Goal: Task Accomplishment & Management: Complete application form

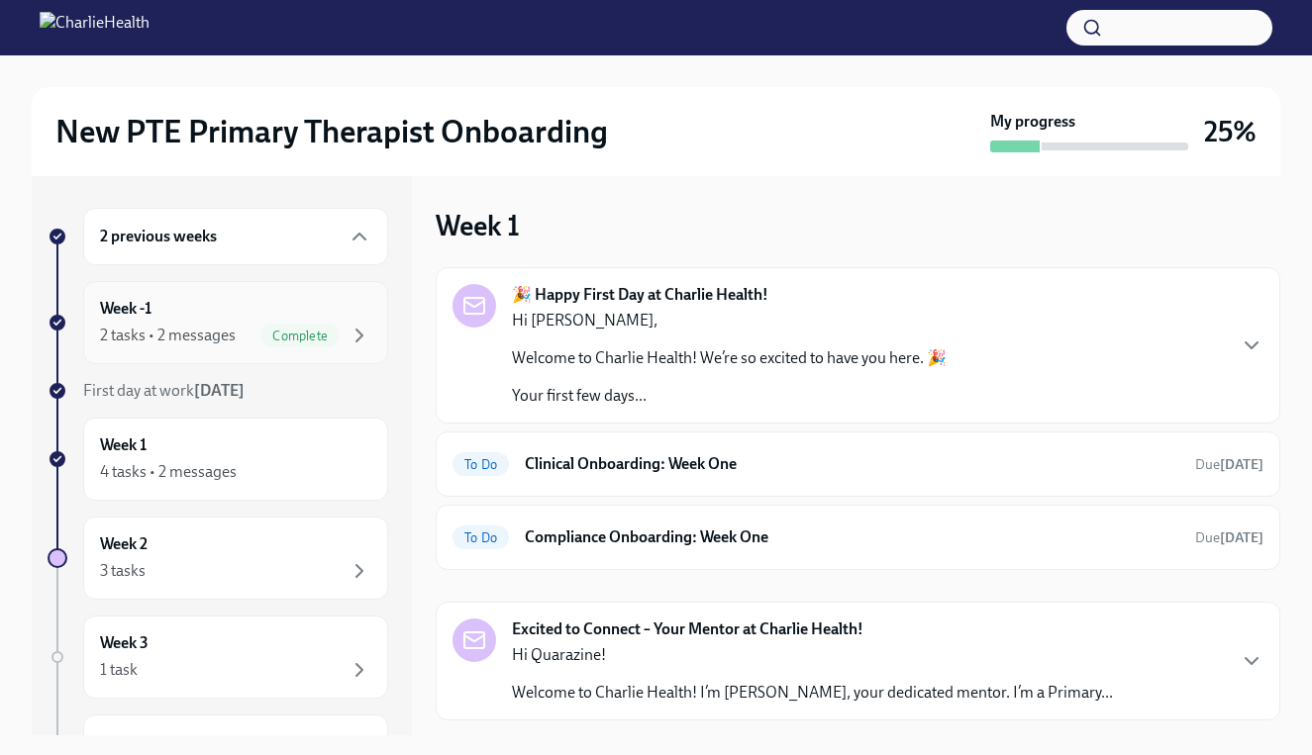
click at [206, 329] on div "2 tasks • 2 messages" at bounding box center [168, 336] width 136 height 22
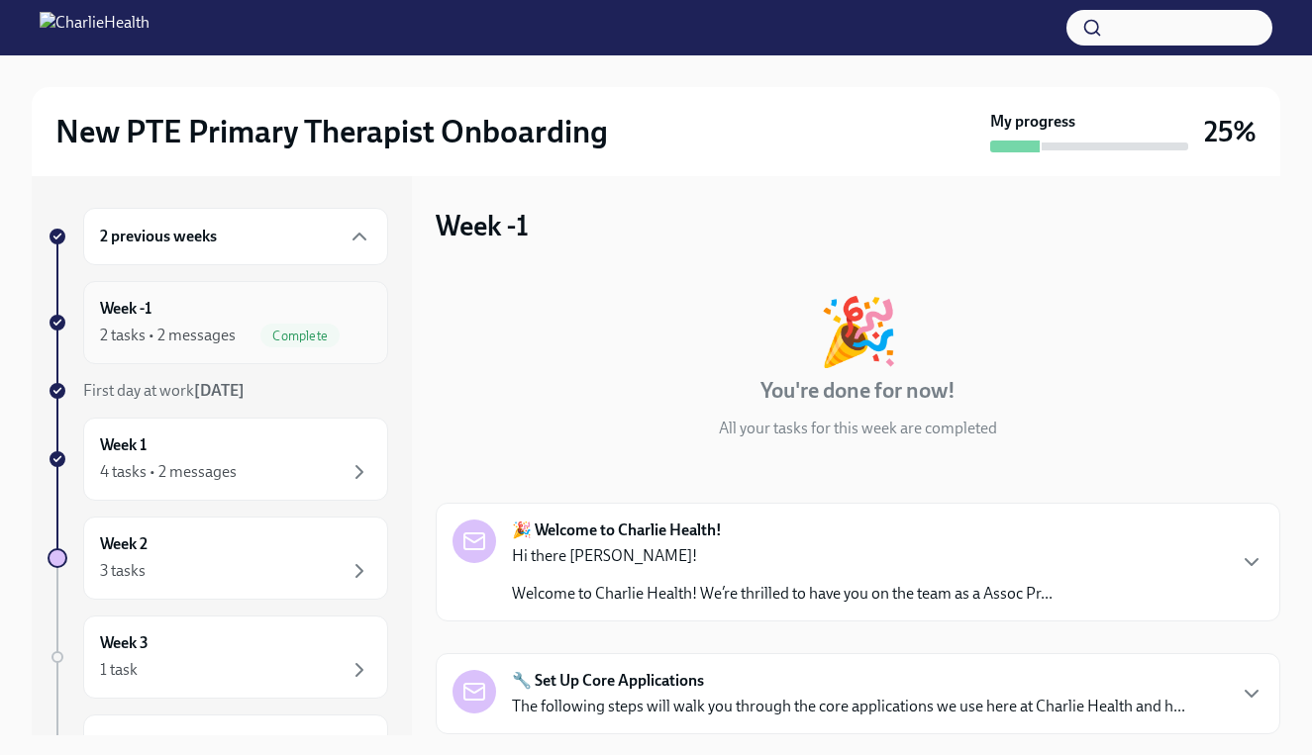
click at [206, 329] on div "2 tasks • 2 messages" at bounding box center [168, 336] width 136 height 22
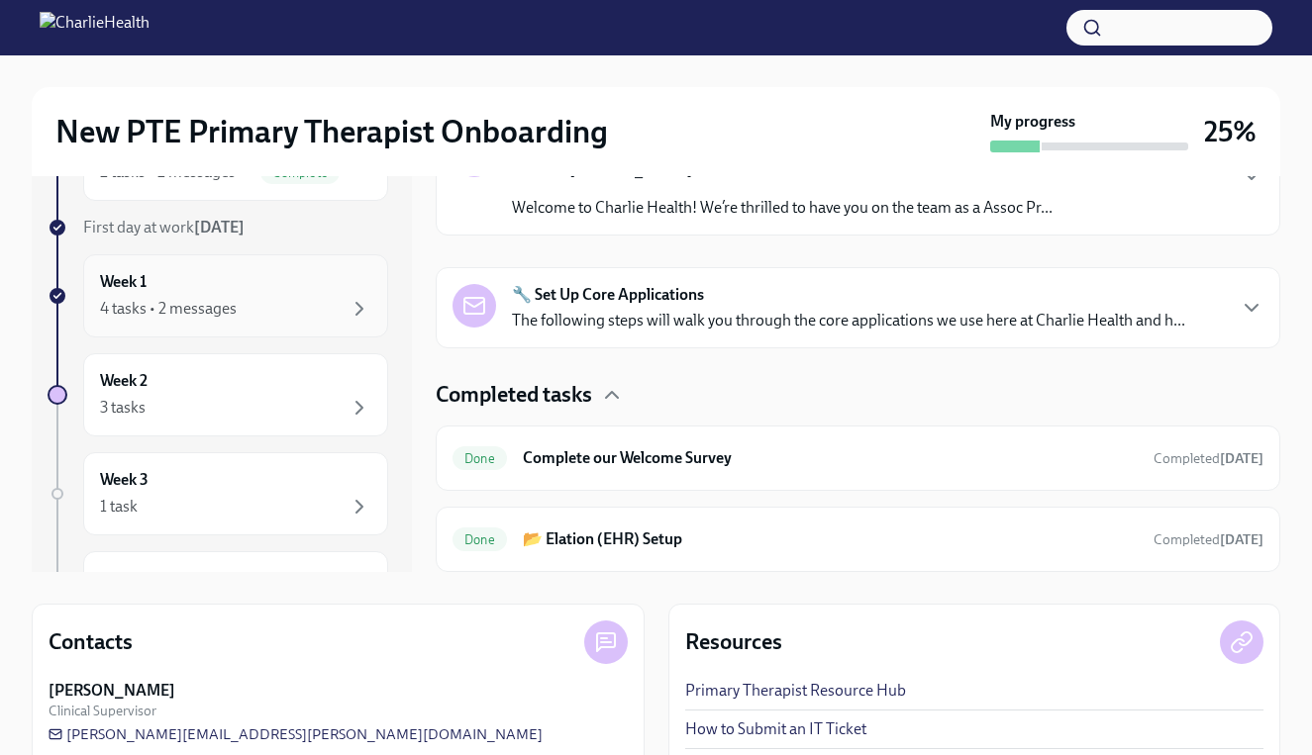
scroll to position [148, 0]
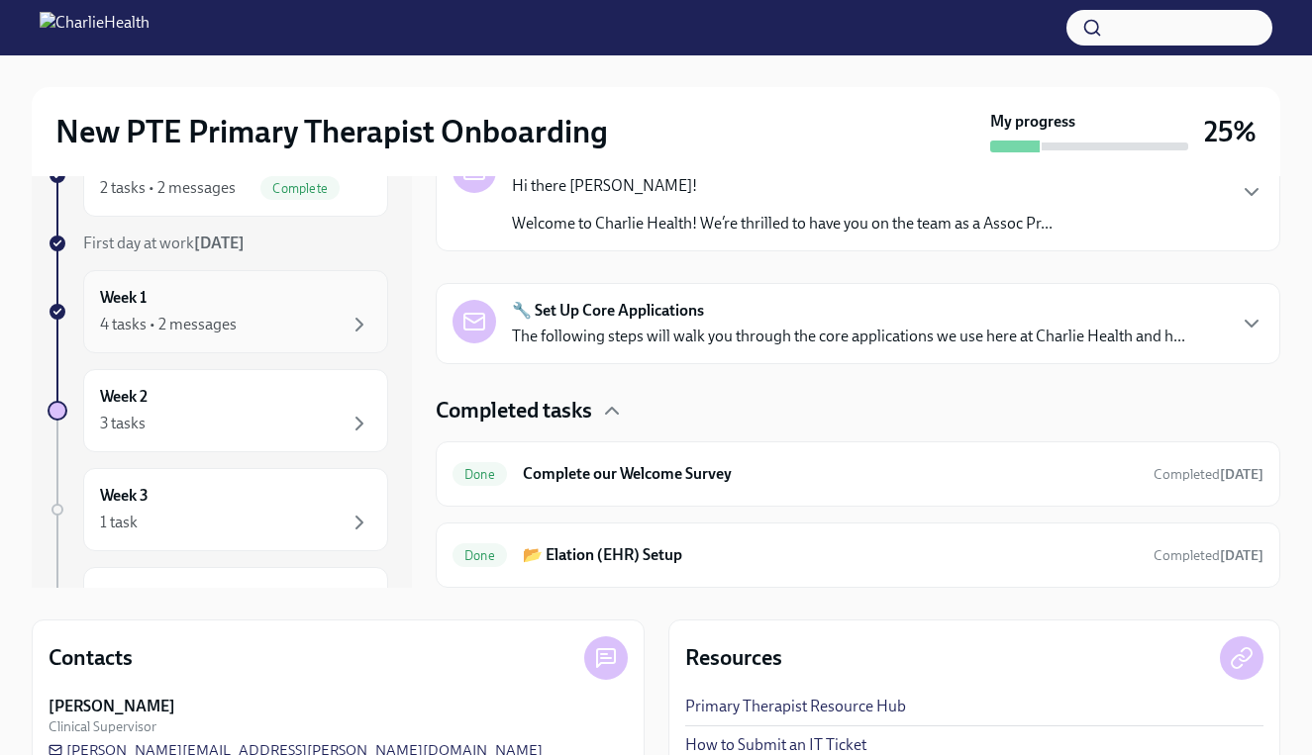
click at [317, 304] on div "Week 1 4 tasks • 2 messages" at bounding box center [235, 311] width 271 height 49
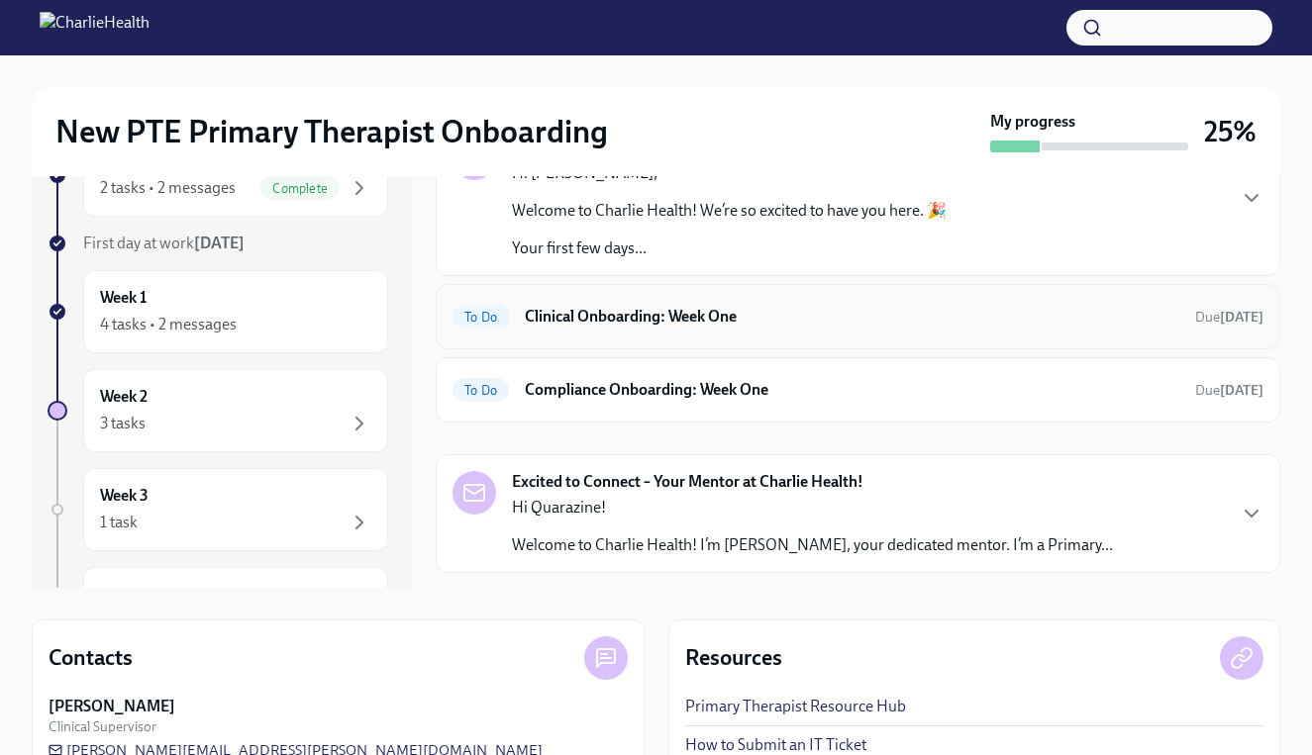
click at [747, 319] on h6 "Clinical Onboarding: Week One" at bounding box center [852, 317] width 654 height 22
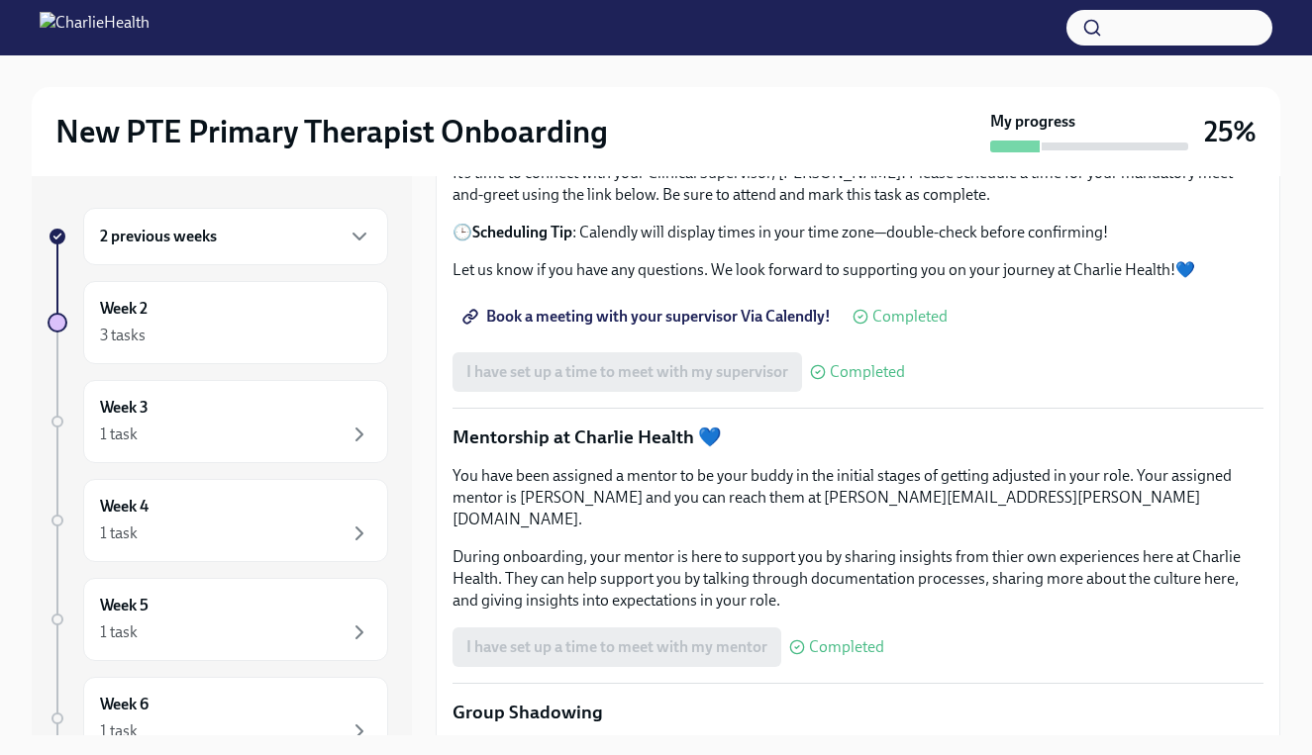
scroll to position [1556, 0]
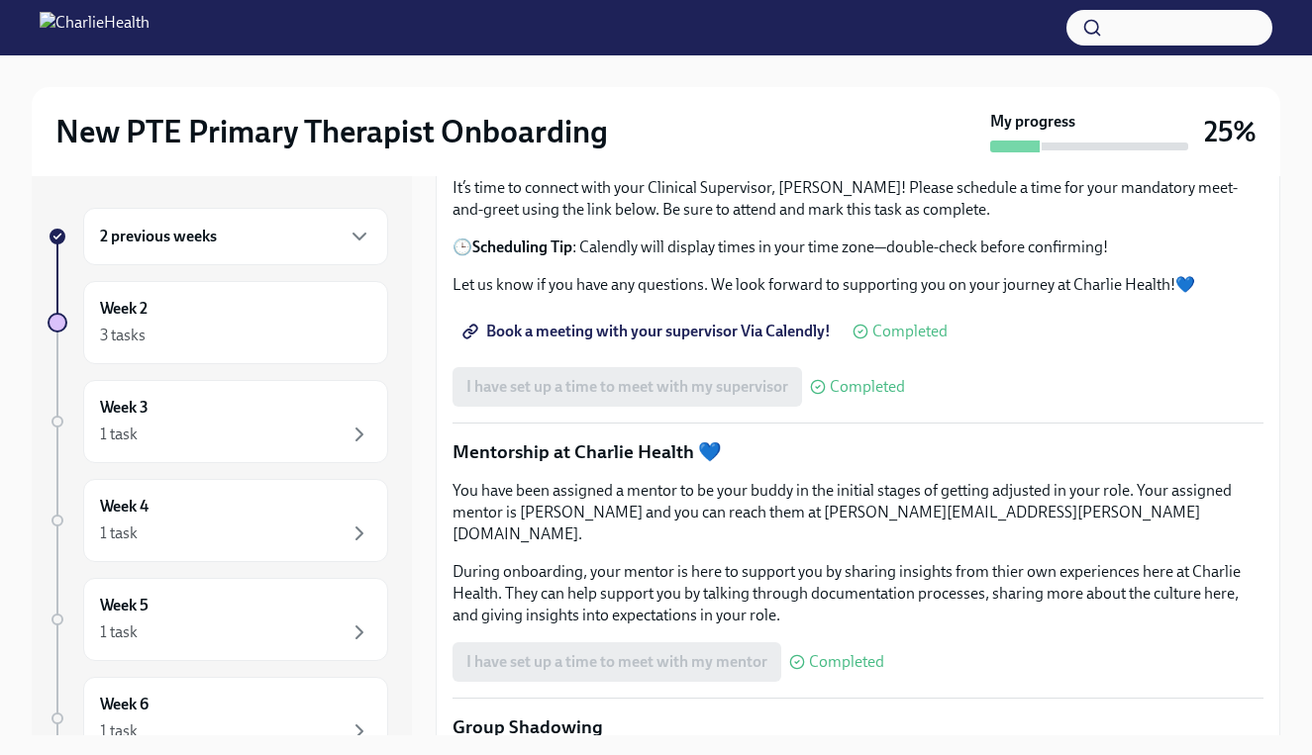
click at [677, 93] on span "I have completed my week one Relias courses" at bounding box center [620, 83] width 309 height 20
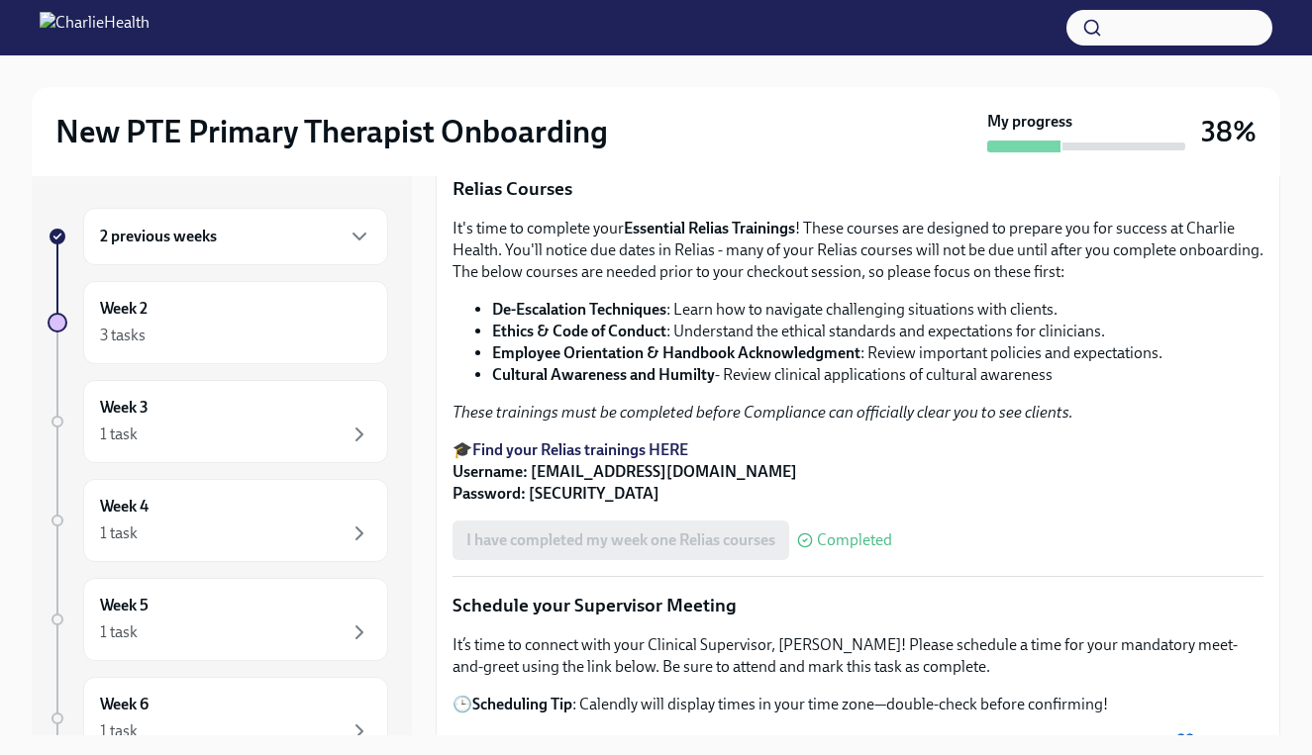
scroll to position [0, 0]
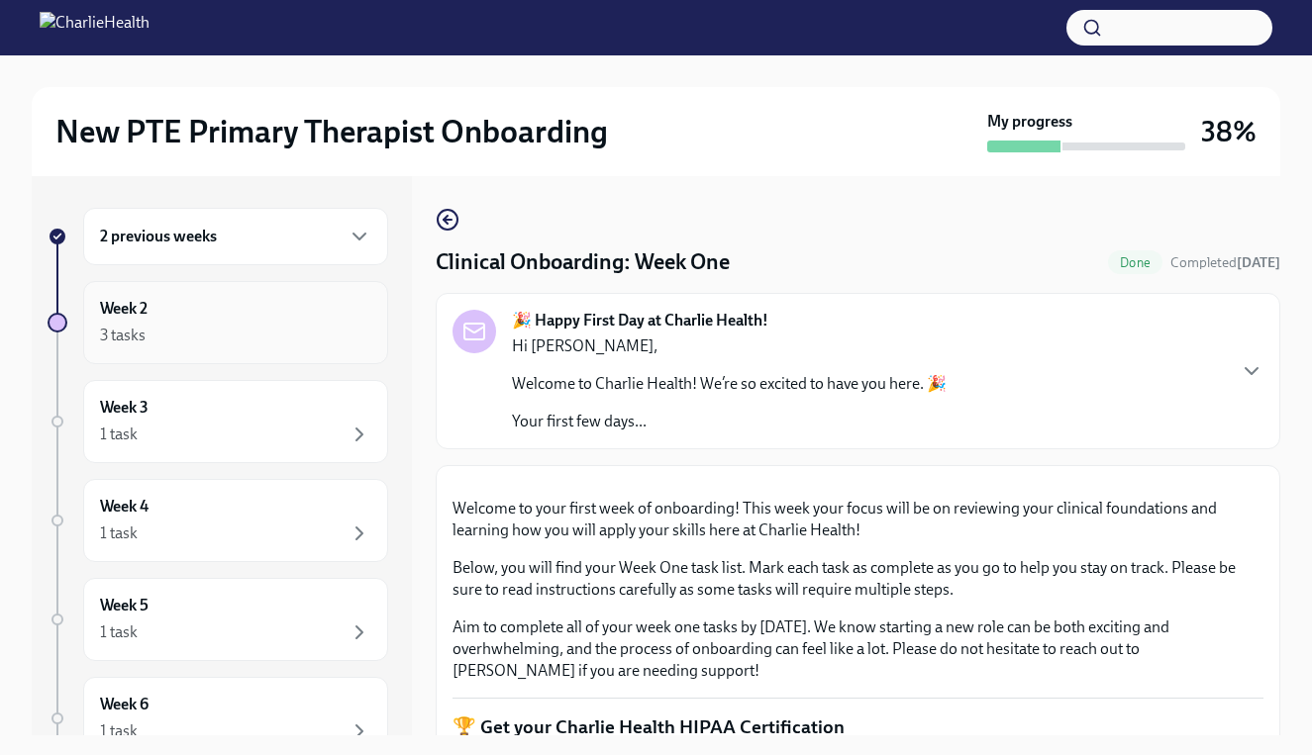
click at [232, 313] on div "Week 2 3 tasks" at bounding box center [235, 322] width 271 height 49
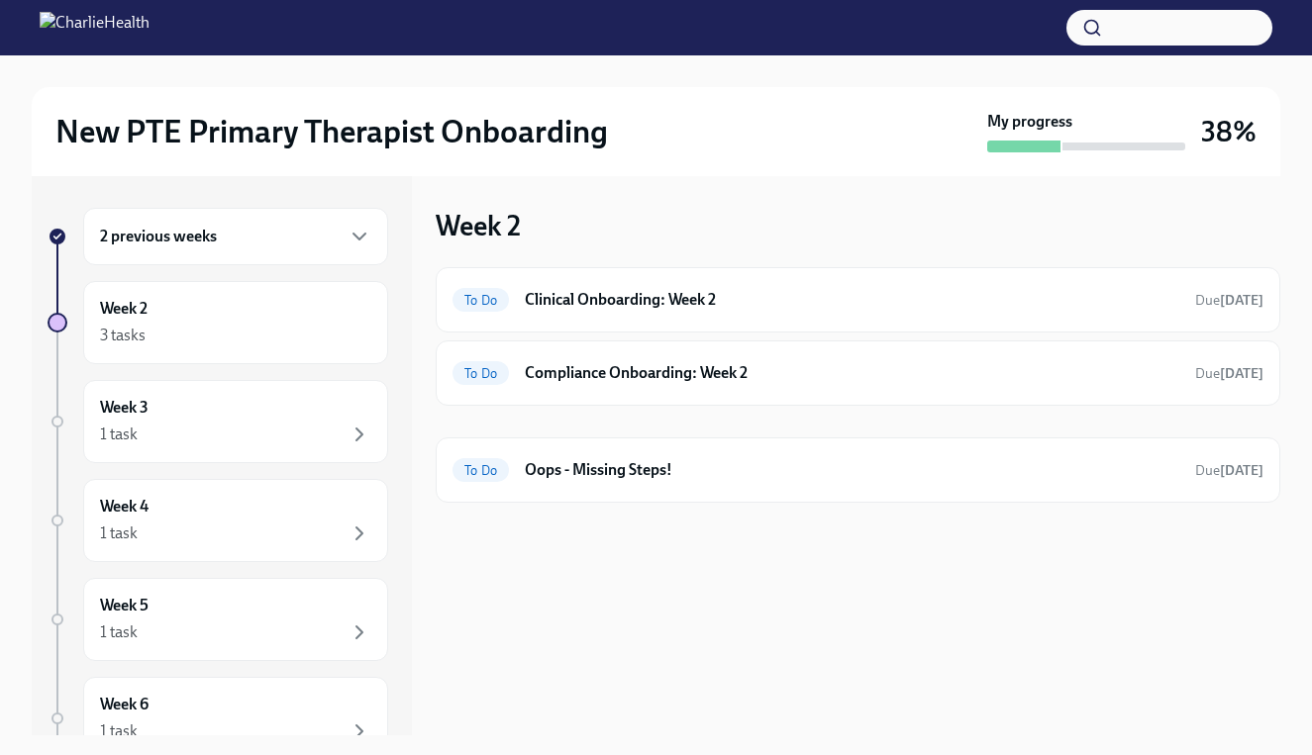
click at [316, 234] on div "2 previous weeks" at bounding box center [235, 237] width 271 height 24
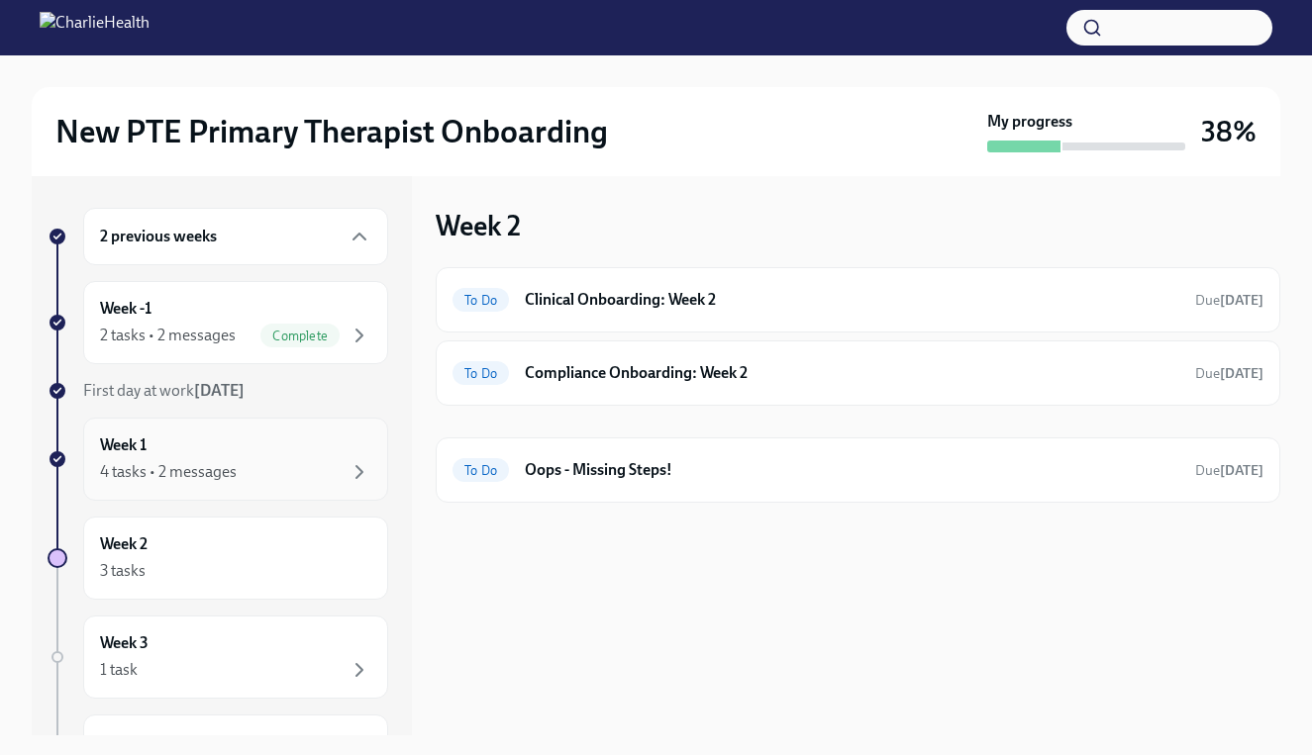
click at [262, 458] on div "Week 1 4 tasks • 2 messages" at bounding box center [235, 459] width 271 height 49
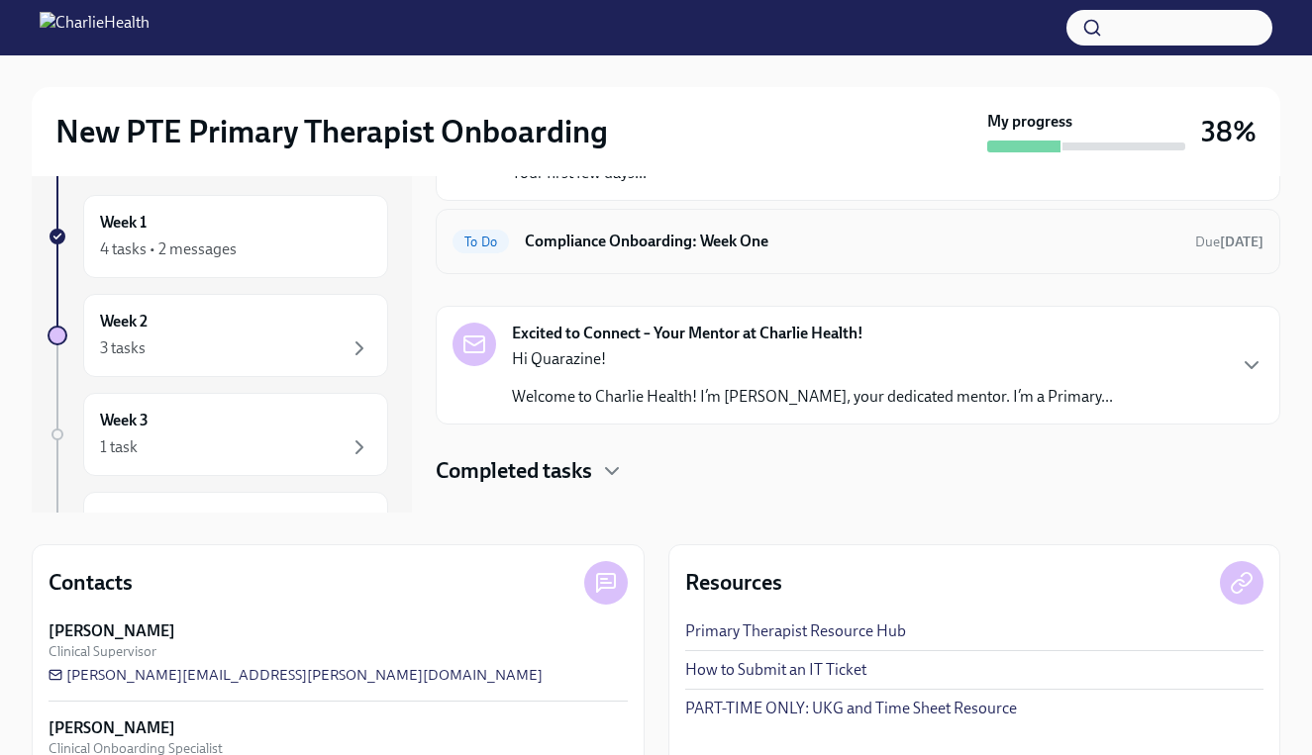
scroll to position [15, 0]
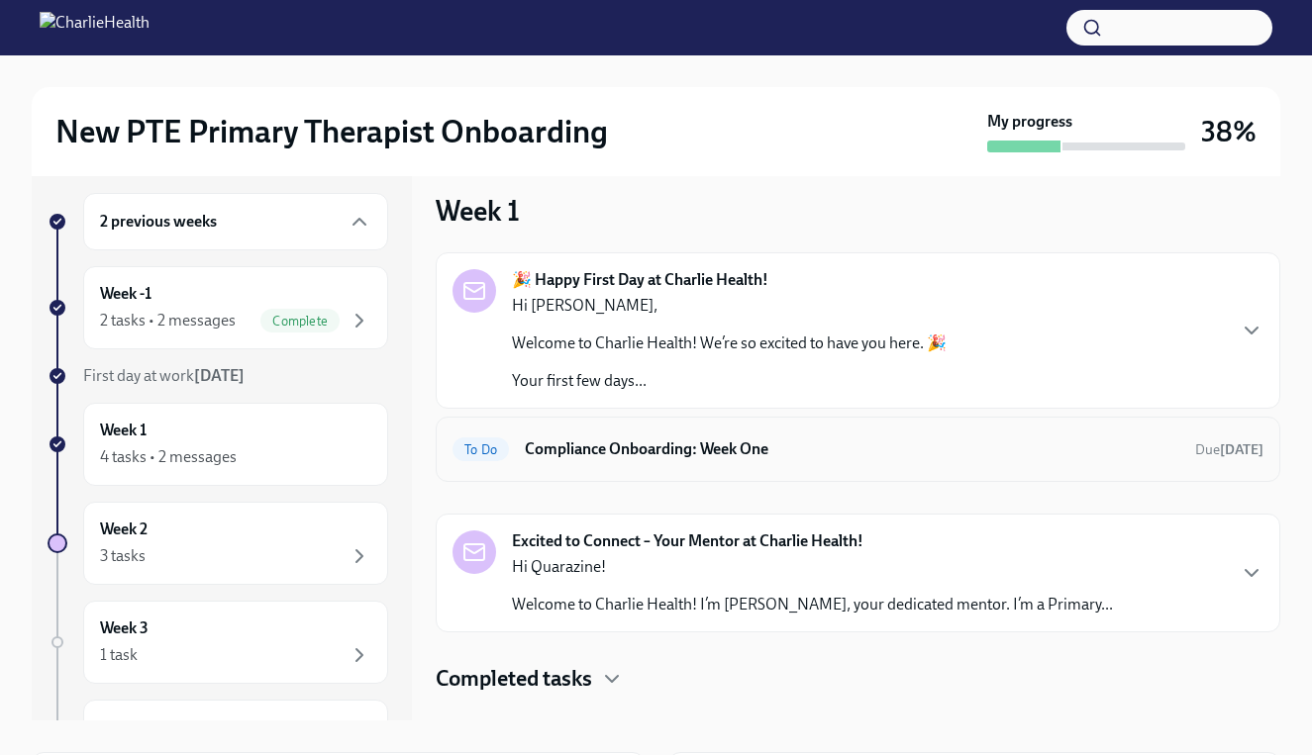
click at [683, 437] on div "To Do Compliance Onboarding: Week One Due [DATE]" at bounding box center [857, 450] width 811 height 32
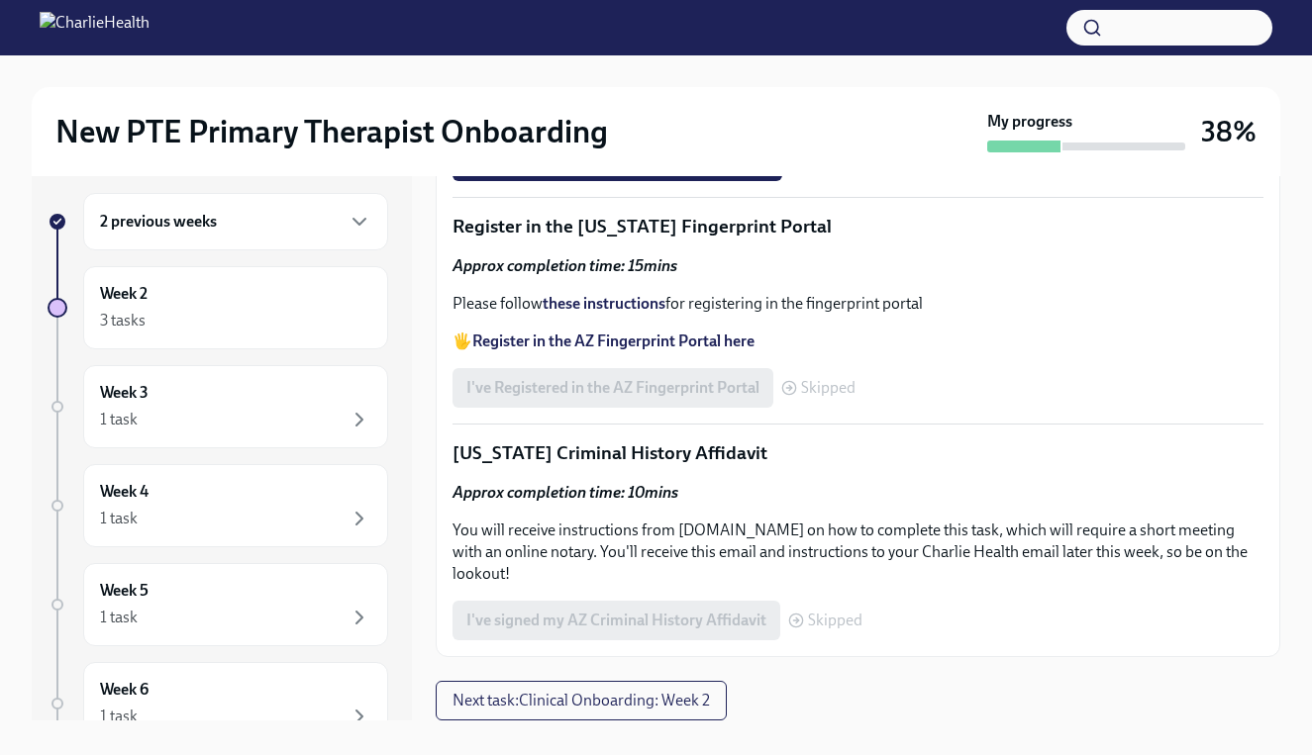
scroll to position [1203, 0]
click at [0, 0] on input "Upload the [US_STATE] Telehealth Certificate" at bounding box center [0, 0] width 0 height 0
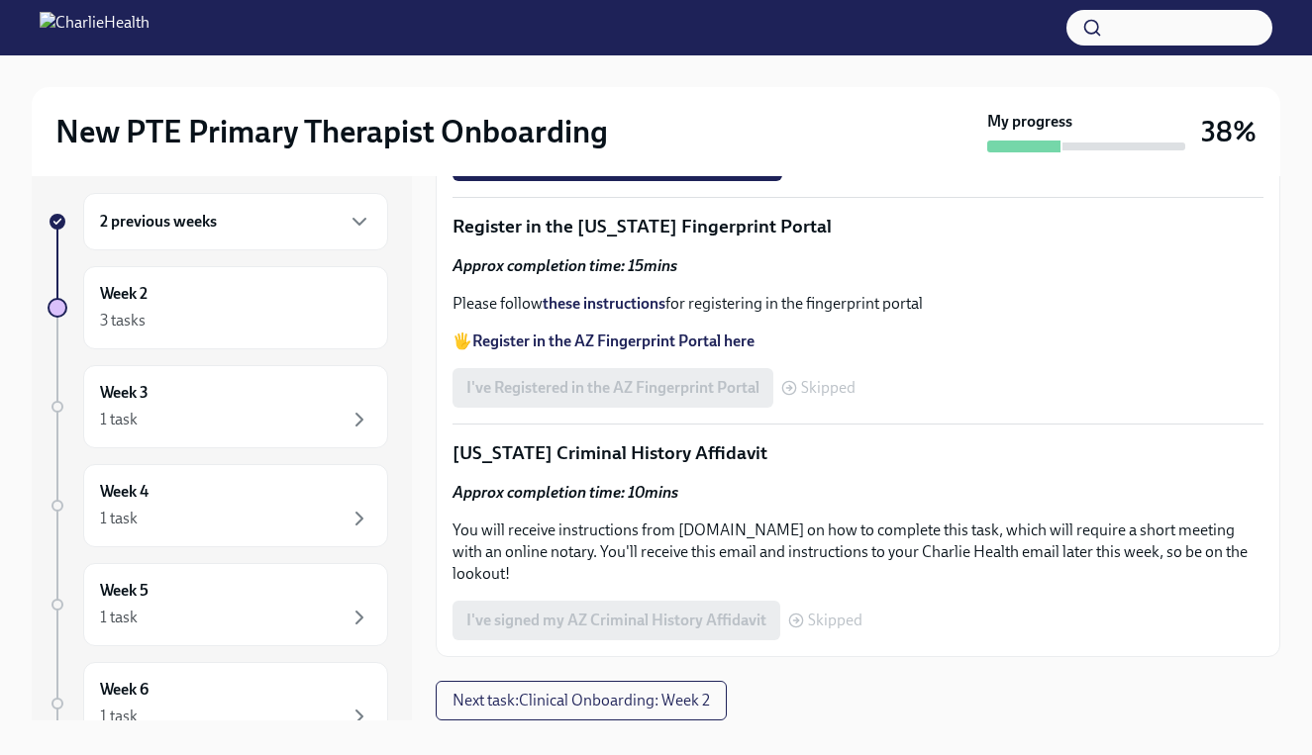
scroll to position [1321, 0]
click at [600, 49] on strong "Access your CPR & First Aid training HERE" at bounding box center [617, 39] width 291 height 19
click at [652, 171] on span "Upload CPR/First Aid Training Certificate" at bounding box center [617, 161] width 302 height 20
click at [0, 0] on input "Upload CPR/First Aid Training Certificate" at bounding box center [0, 0] width 0 height 0
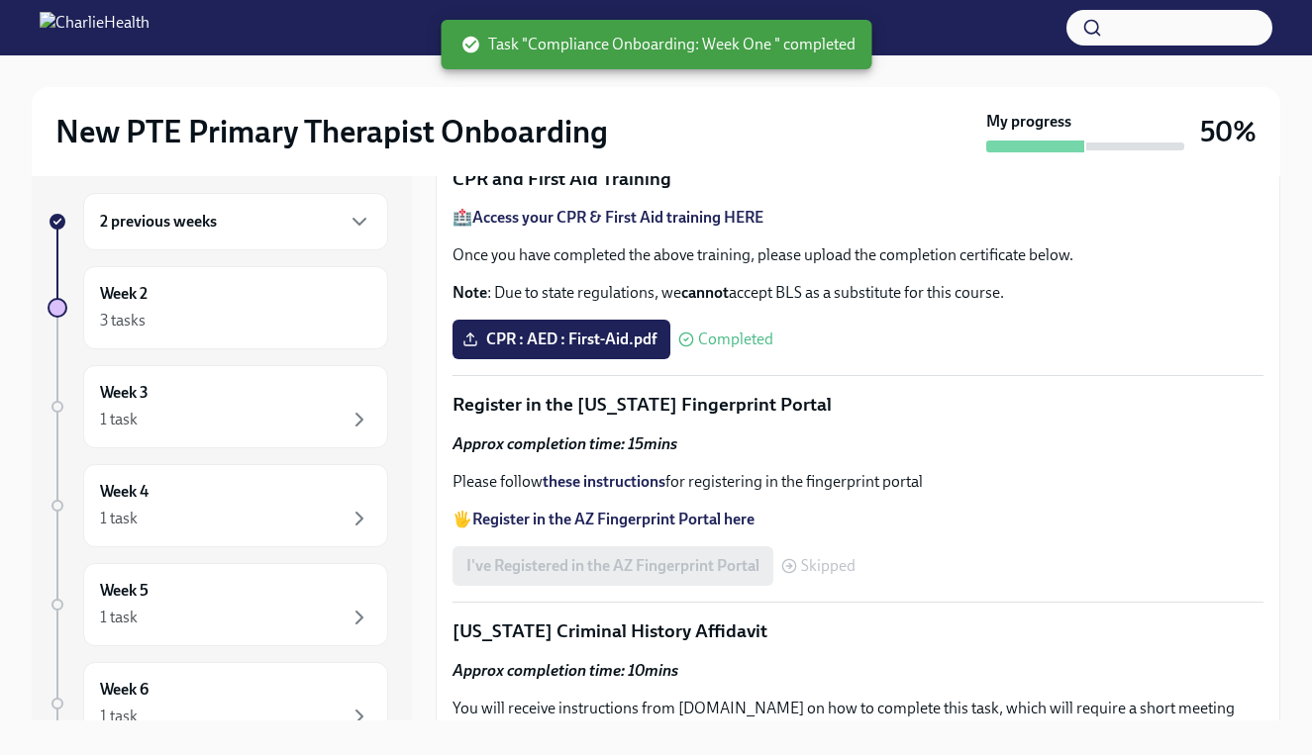
scroll to position [1584, 0]
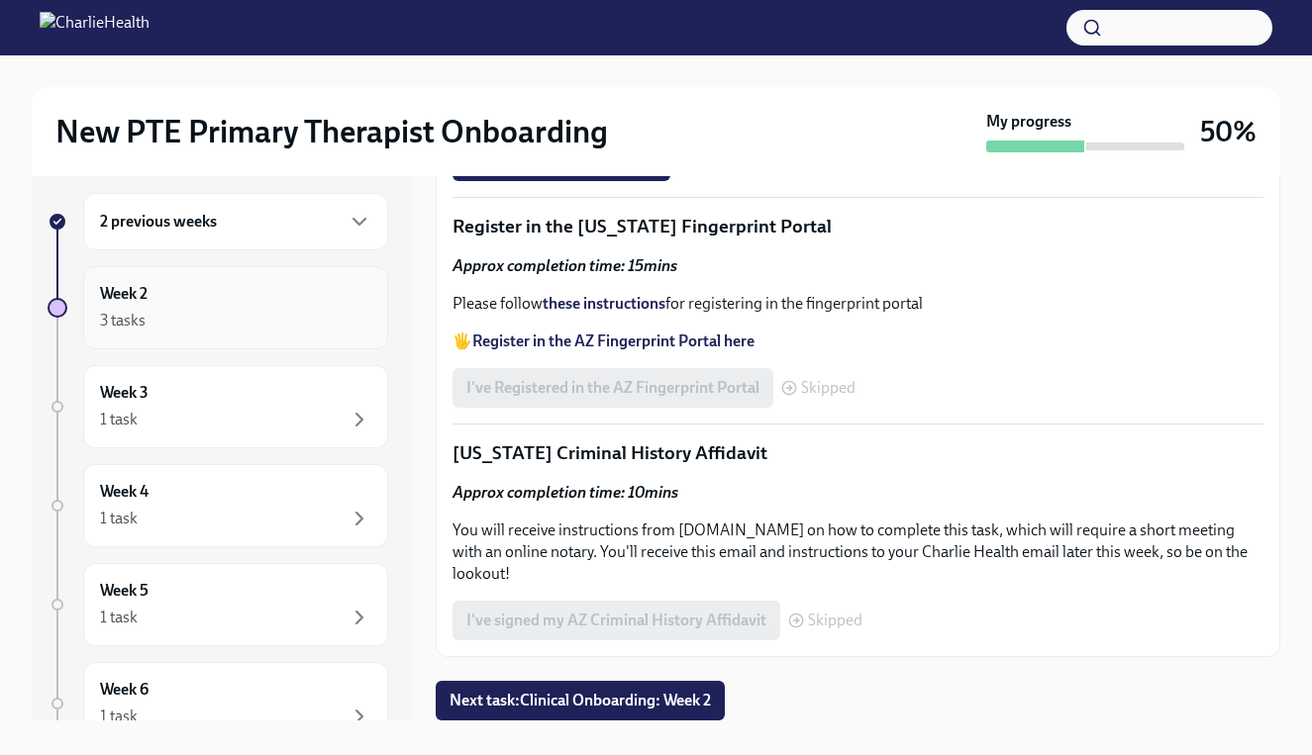
click at [271, 313] on div "3 tasks" at bounding box center [235, 321] width 271 height 24
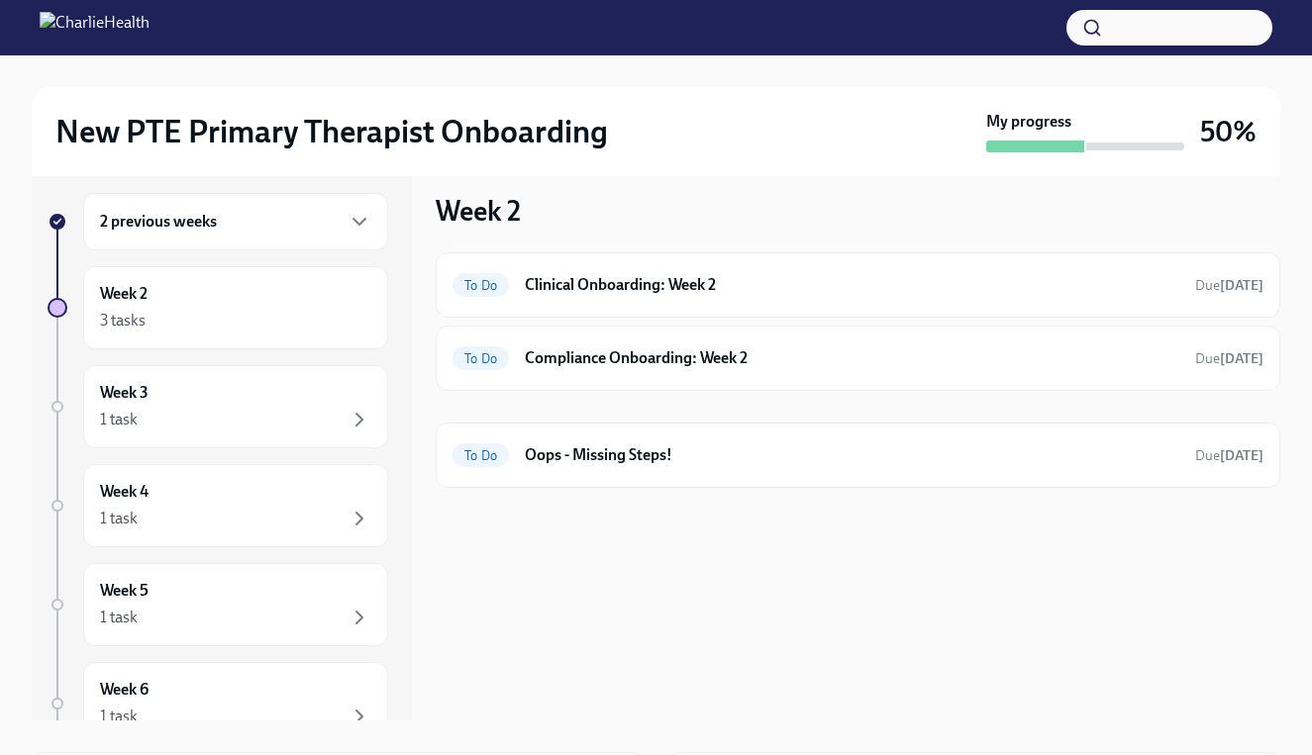
click at [300, 221] on div "2 previous weeks" at bounding box center [235, 222] width 271 height 24
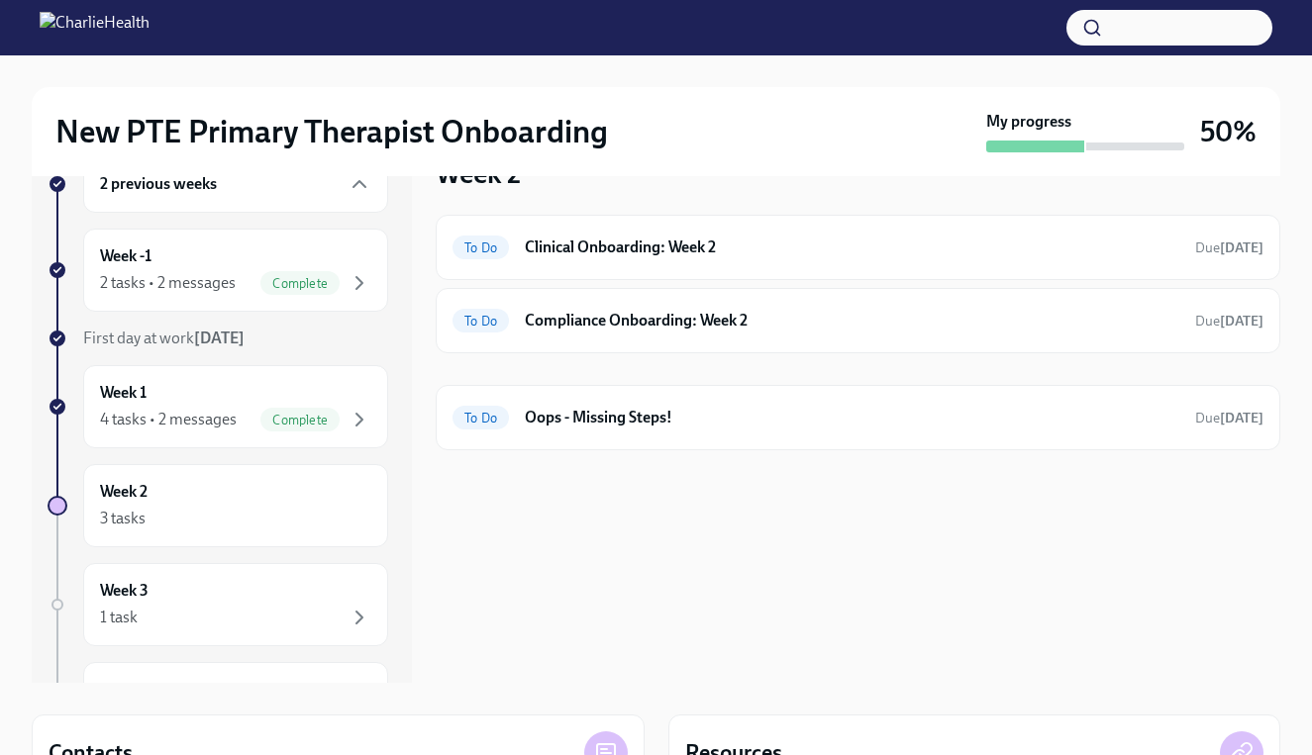
scroll to position [4, 0]
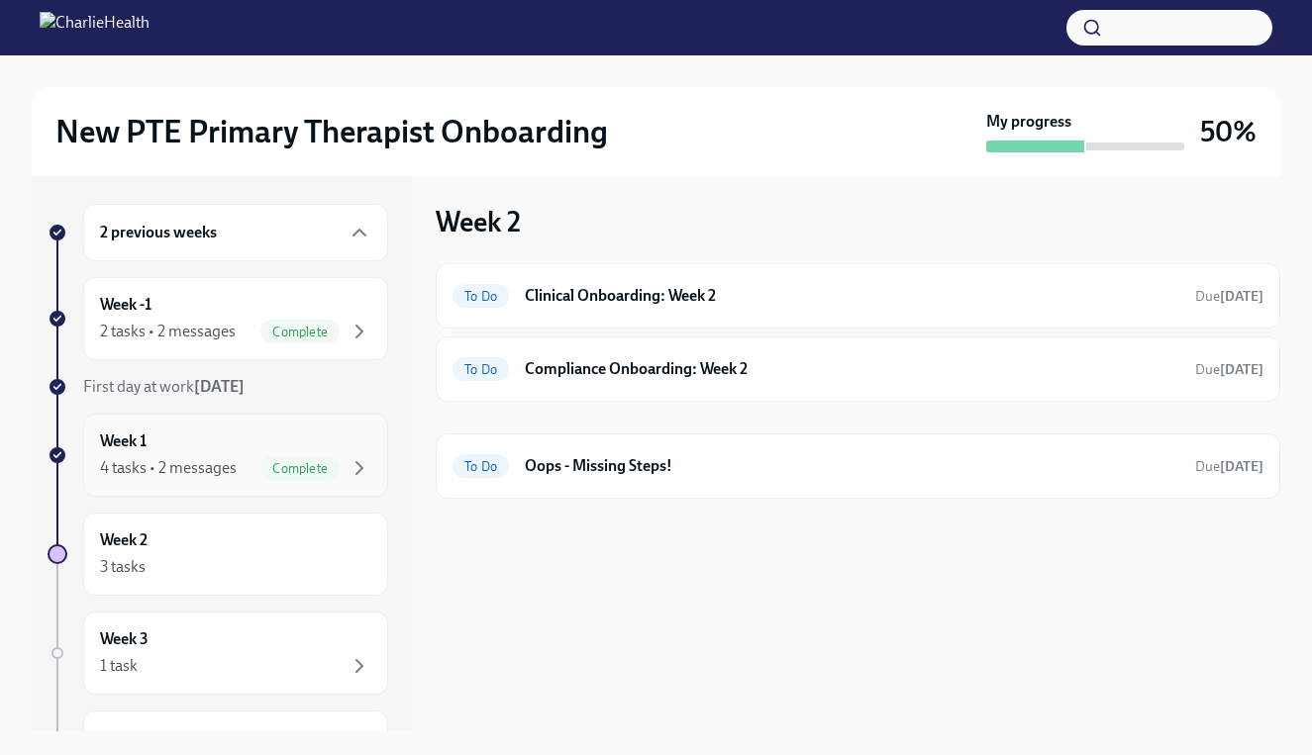
click at [248, 431] on div "Week 1 4 tasks • 2 messages Complete" at bounding box center [235, 455] width 271 height 49
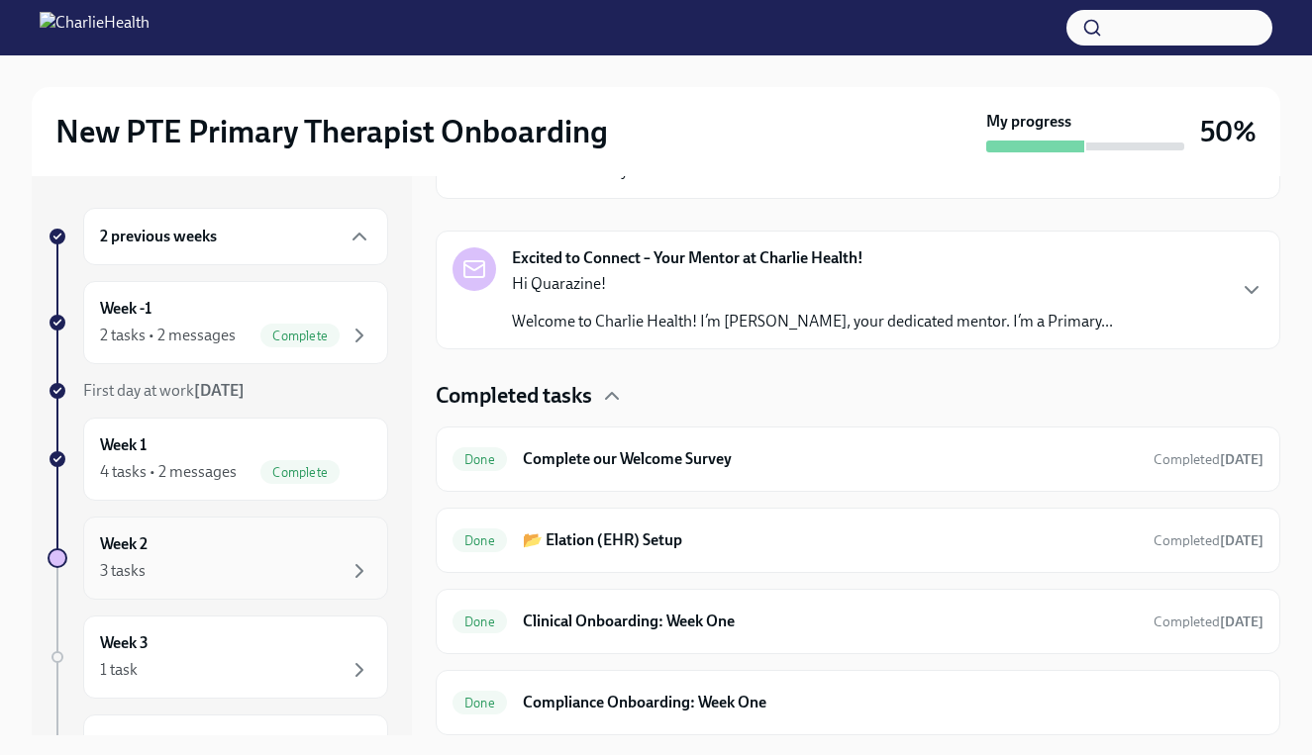
click at [239, 562] on div "3 tasks" at bounding box center [235, 571] width 271 height 24
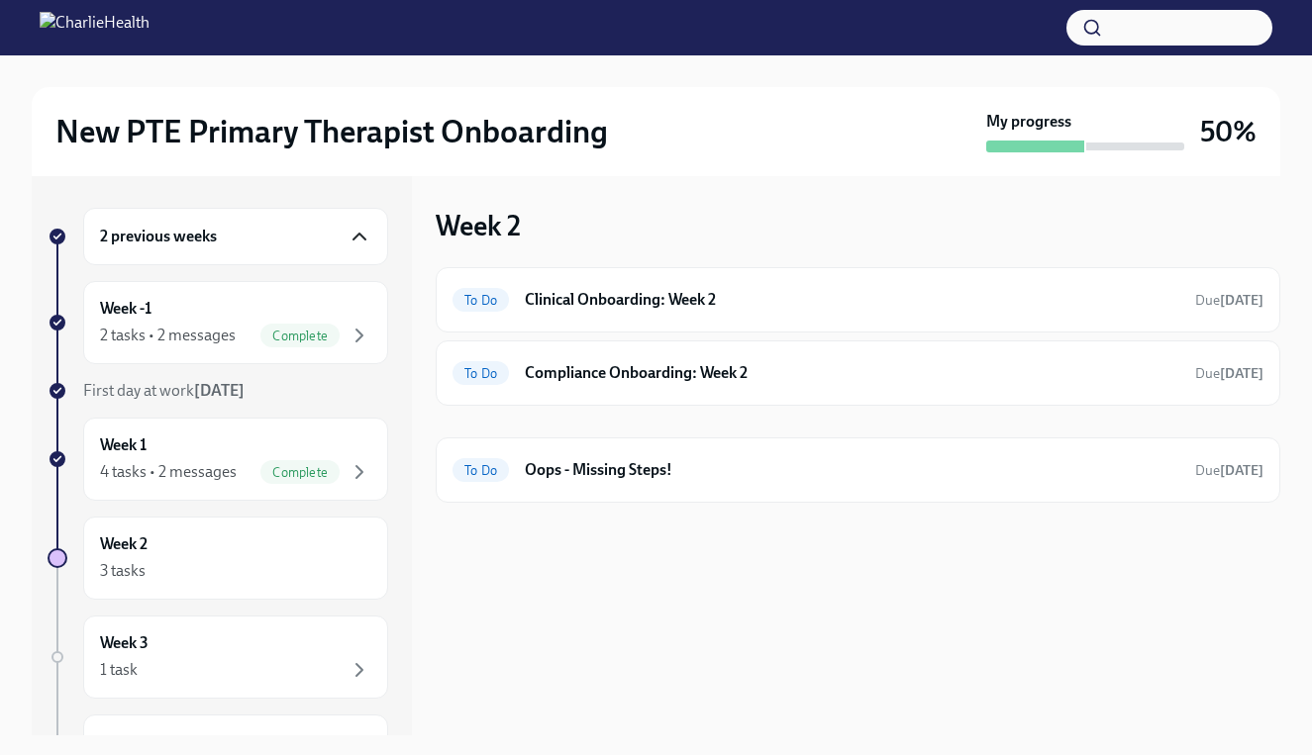
click at [364, 232] on icon "button" at bounding box center [359, 237] width 24 height 24
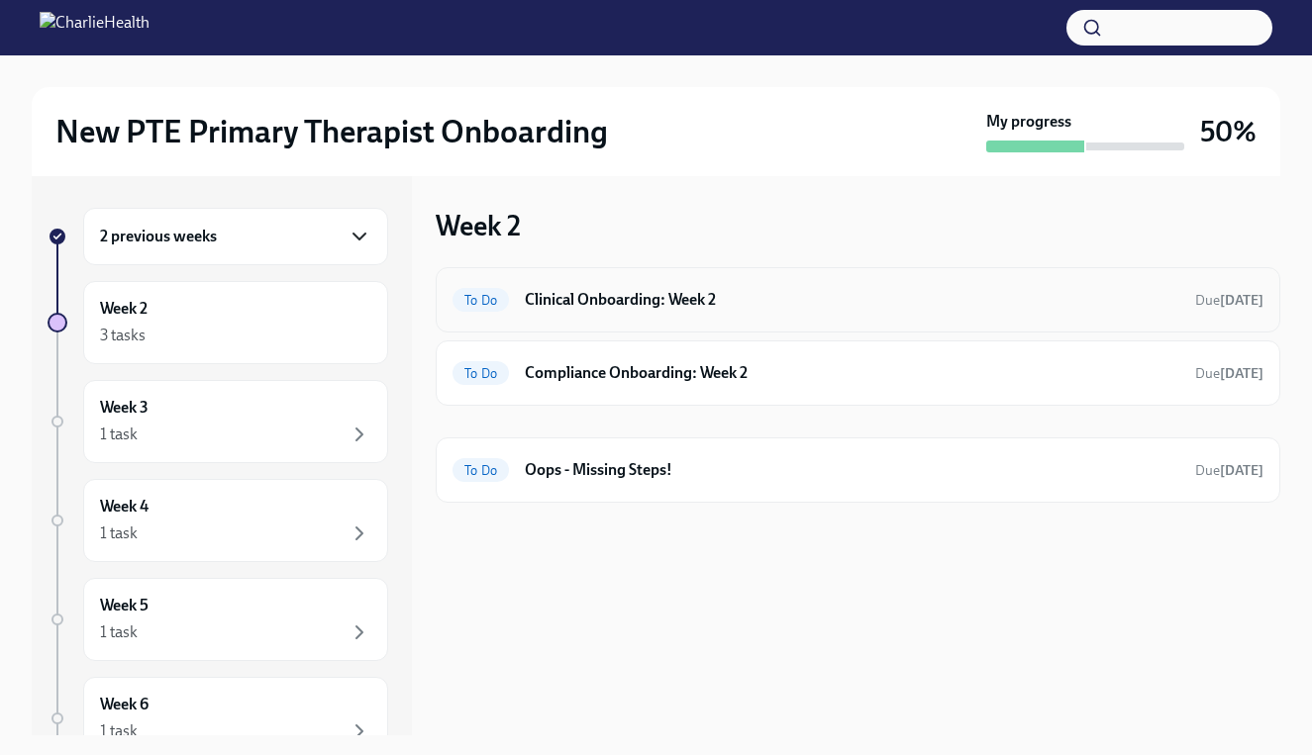
click at [843, 309] on h6 "Clinical Onboarding: Week 2" at bounding box center [852, 300] width 654 height 22
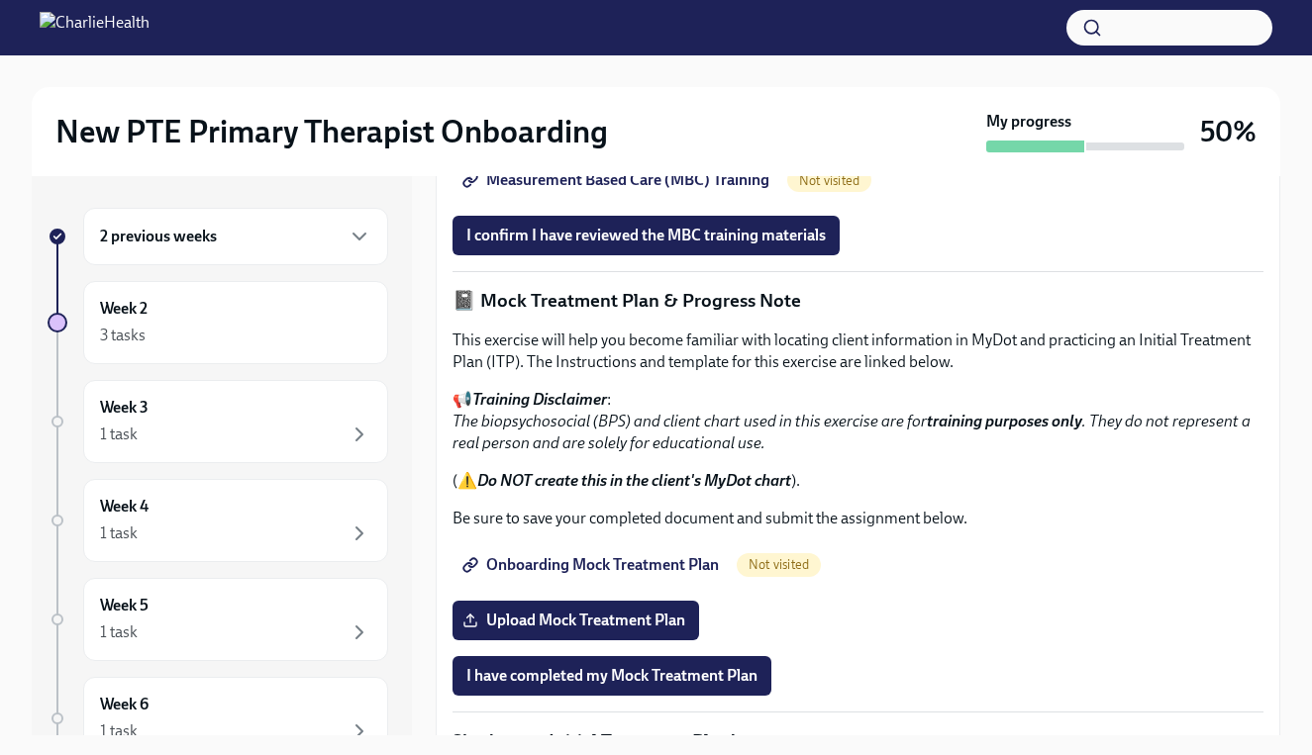
scroll to position [1189, 0]
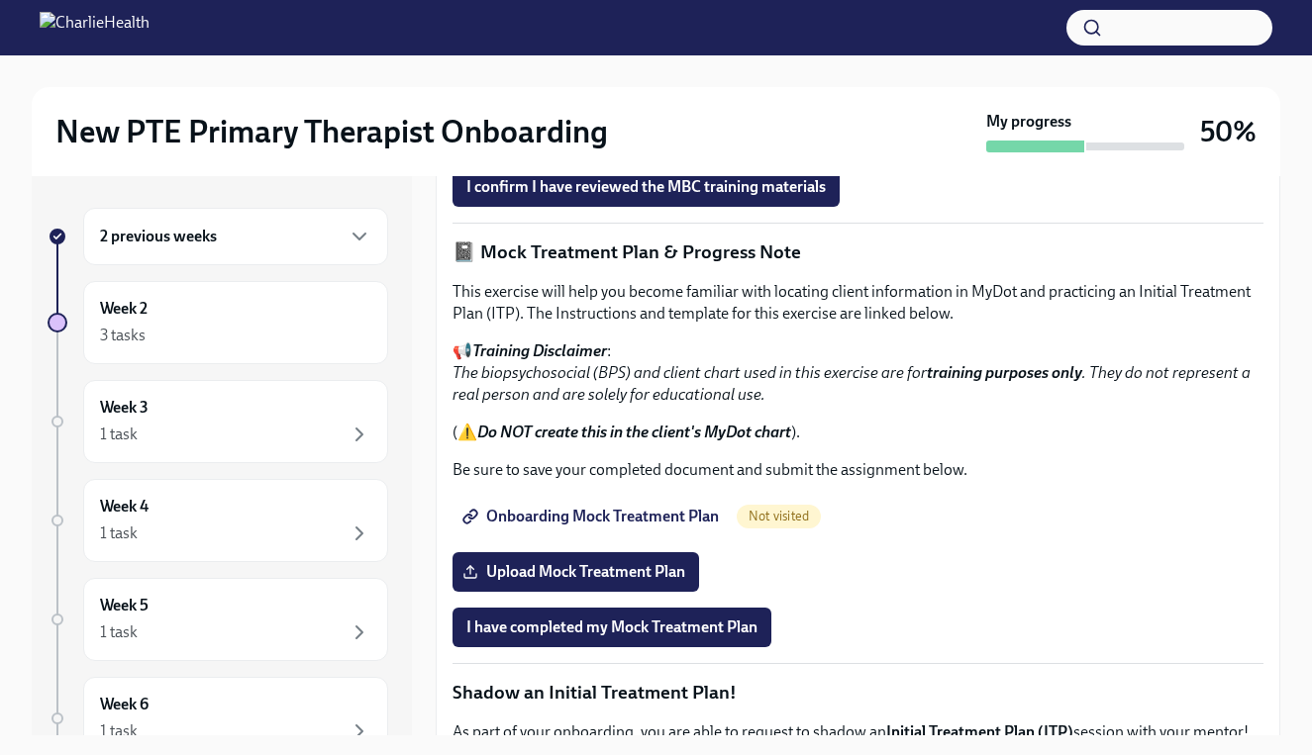
click at [623, 142] on span "Measurement Based Care (MBC) Training" at bounding box center [617, 132] width 303 height 20
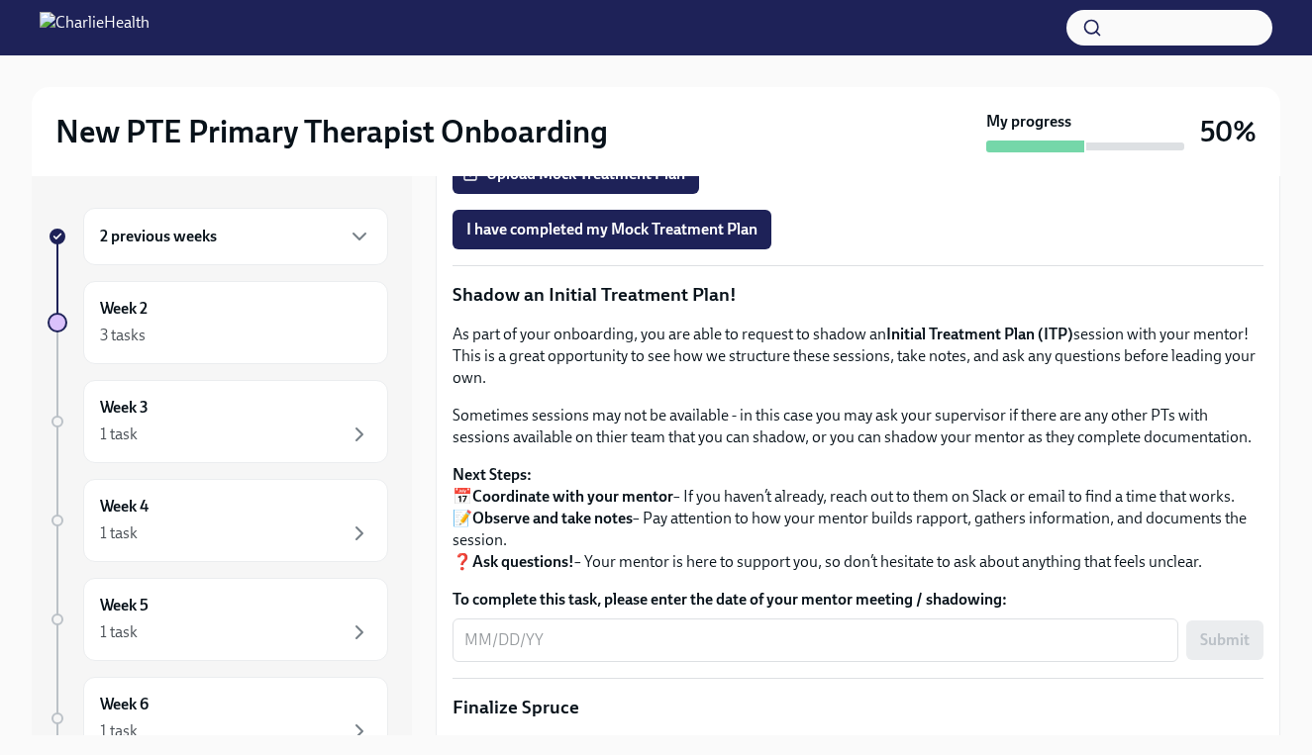
scroll to position [1589, 0]
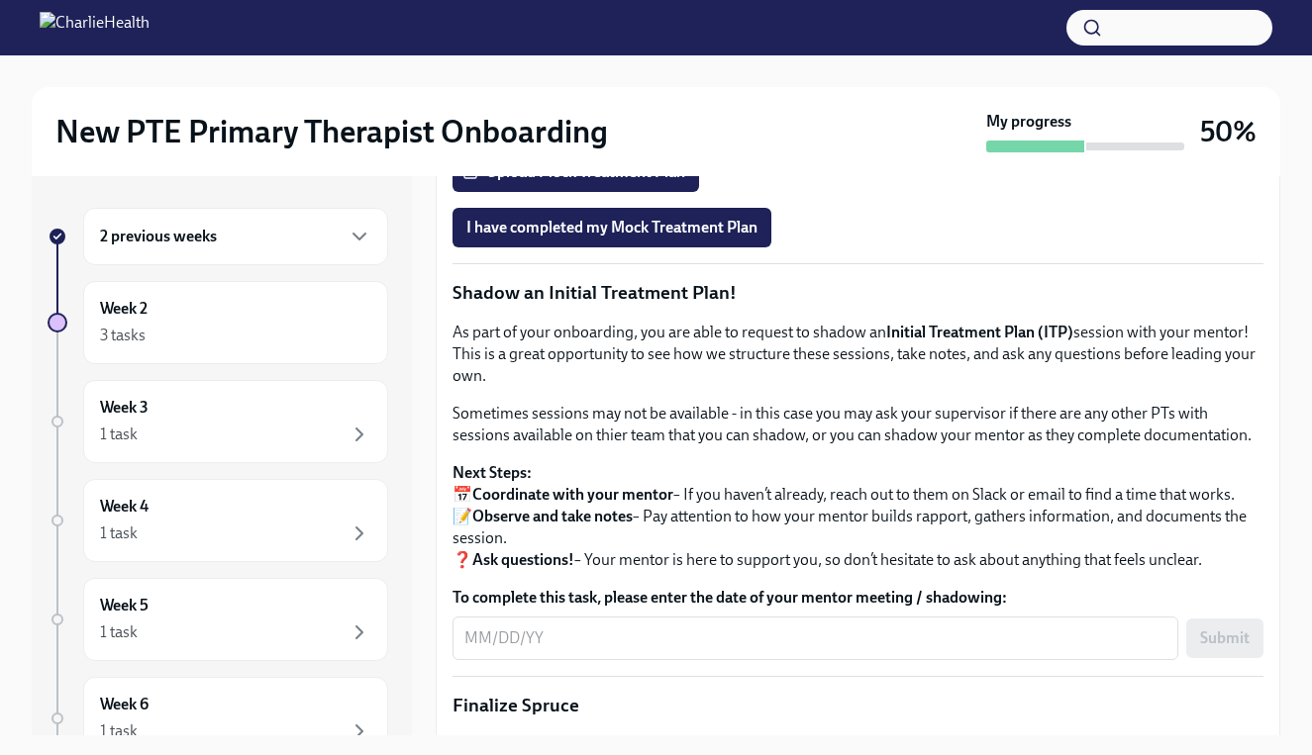
click at [644, 127] on span "Onboarding Mock Treatment Plan" at bounding box center [592, 117] width 252 height 20
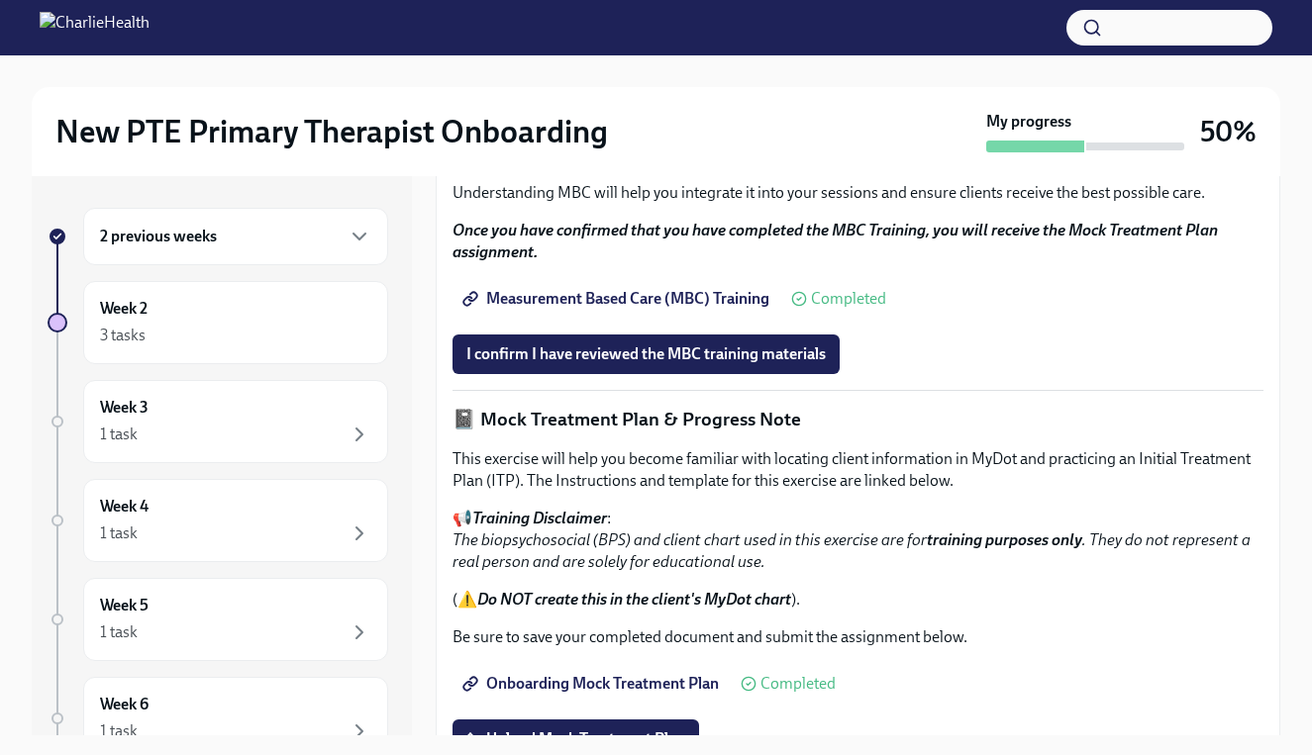
scroll to position [976, 0]
